Goal: Task Accomplishment & Management: Manage account settings

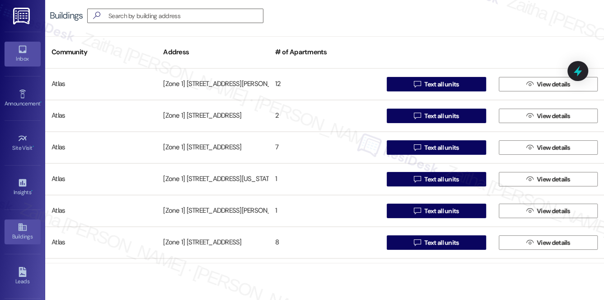
click at [19, 59] on div "Inbox" at bounding box center [22, 58] width 45 height 9
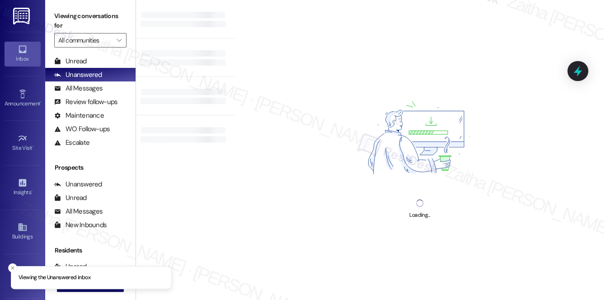
scroll to position [41, 0]
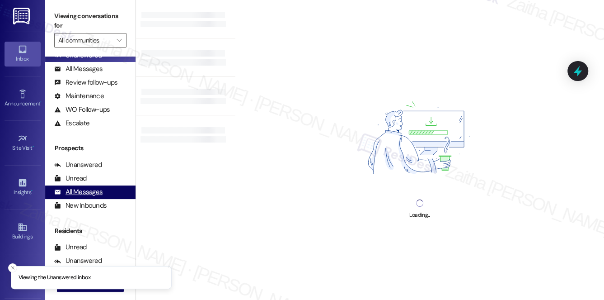
click at [81, 193] on div "All Messages" at bounding box center [78, 191] width 48 height 9
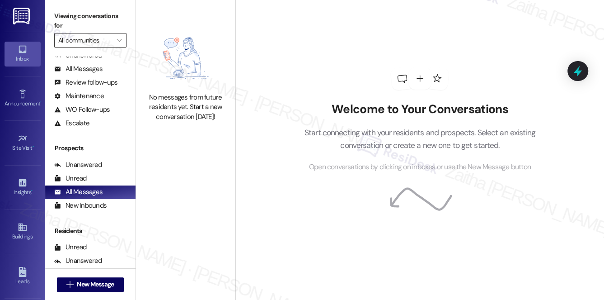
click at [105, 44] on input "All communities" at bounding box center [85, 40] width 54 height 14
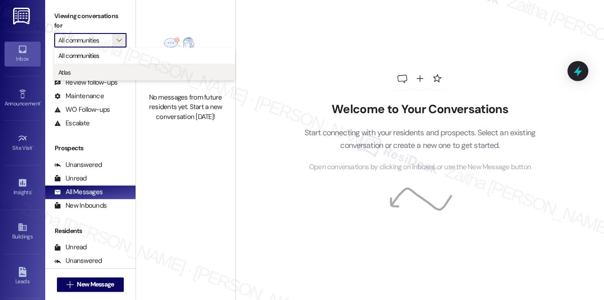
click at [82, 69] on span "Atlas" at bounding box center [144, 72] width 173 height 9
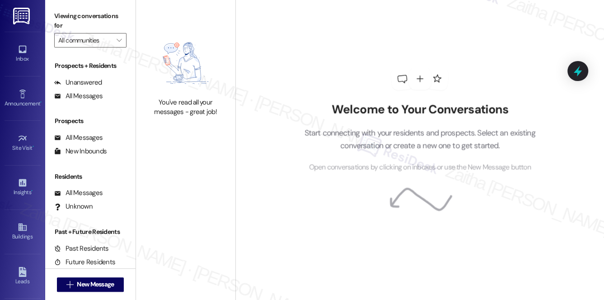
type input "Atlas"
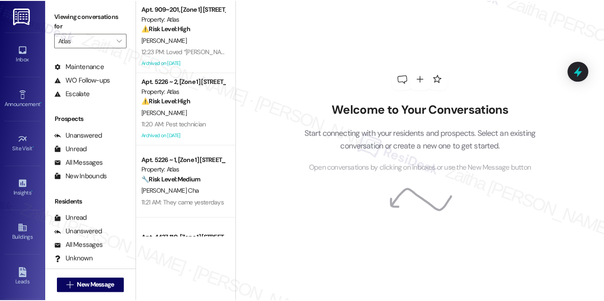
scroll to position [108, 0]
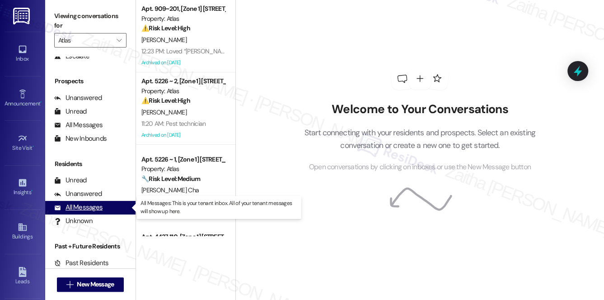
click at [79, 207] on div "All Messages" at bounding box center [78, 206] width 48 height 9
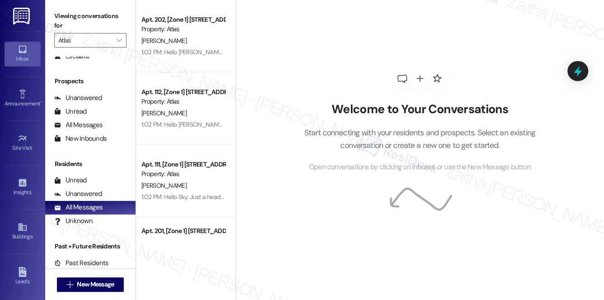
click at [22, 54] on div "Inbox" at bounding box center [22, 58] width 45 height 9
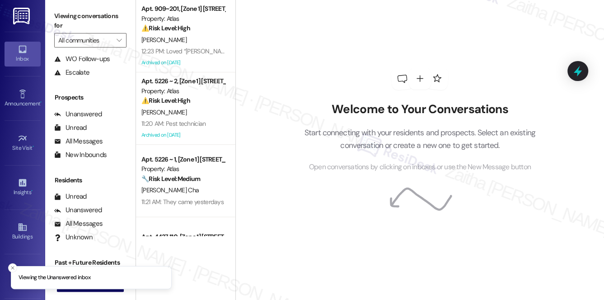
scroll to position [108, 0]
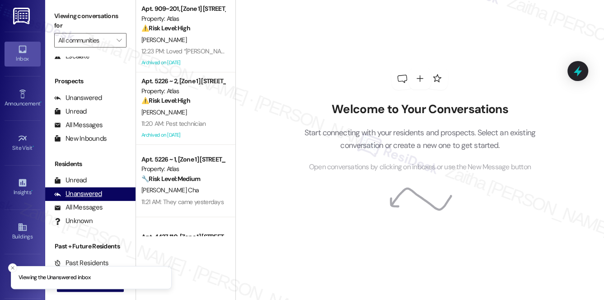
click at [85, 194] on div "Unanswered" at bounding box center [78, 193] width 48 height 9
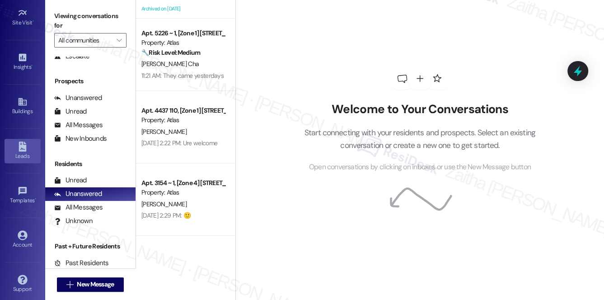
scroll to position [128, 0]
click at [21, 237] on div "Account" at bounding box center [22, 241] width 45 height 9
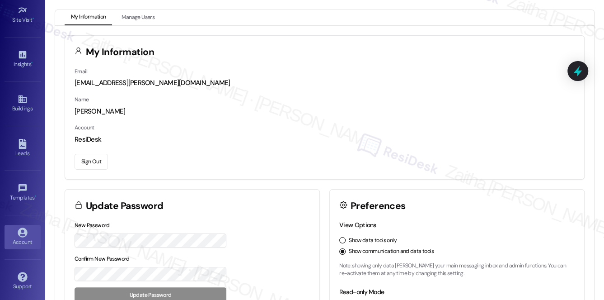
click at [95, 160] on button "Sign Out" at bounding box center [91, 162] width 33 height 16
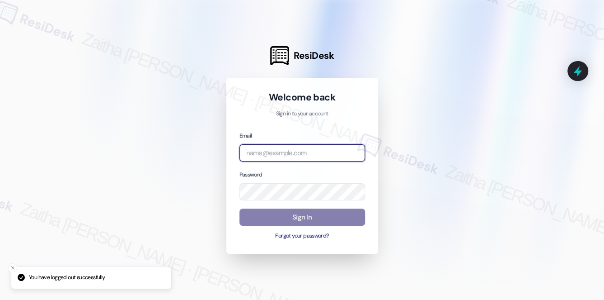
click at [271, 150] on input "email" at bounding box center [302, 153] width 126 height 18
type input "automated-surveys-meridian_management-zaitha.mae.[PERSON_NAME]@meridian_[DOMAIN…"
